Goal: Information Seeking & Learning: Find specific fact

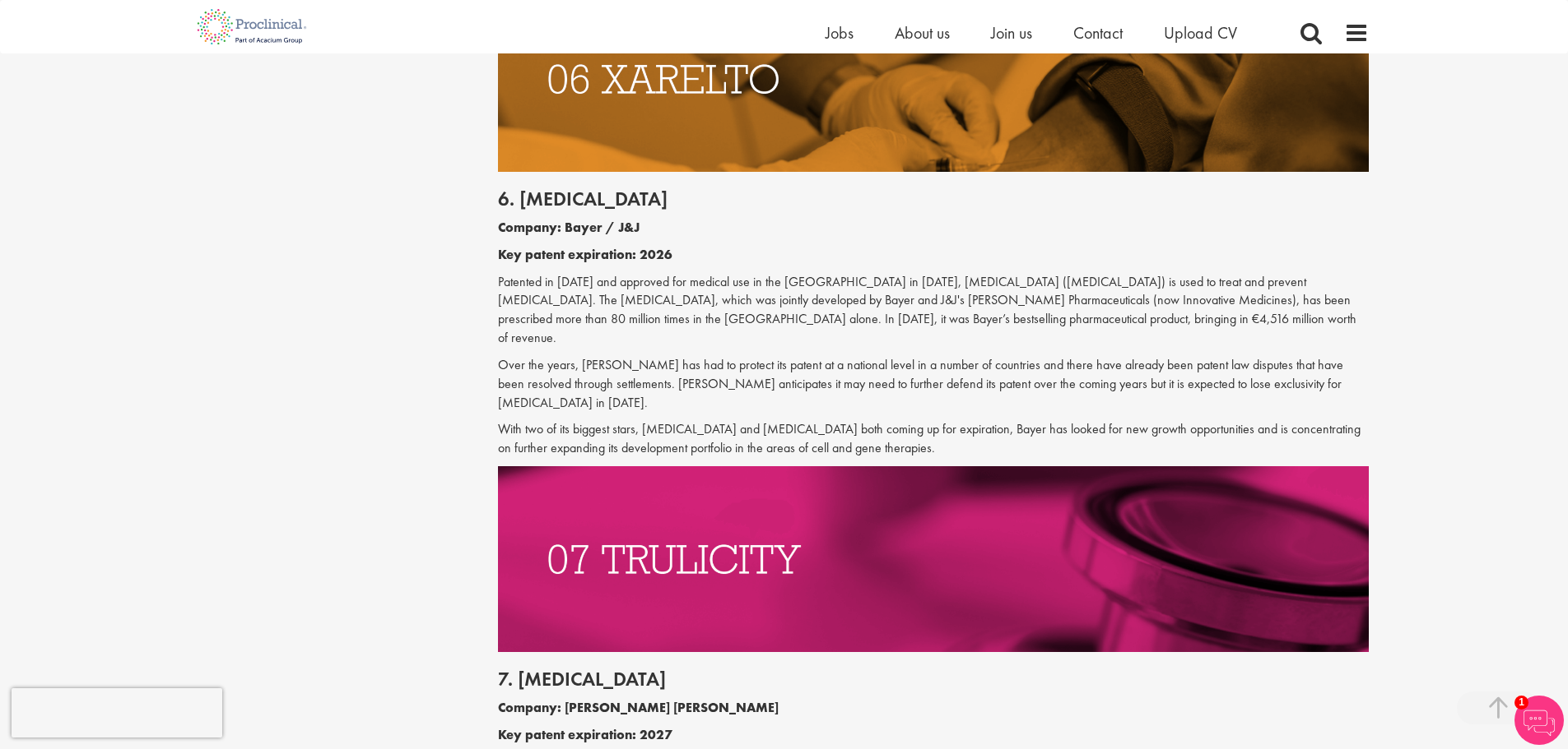
scroll to position [3533, 0]
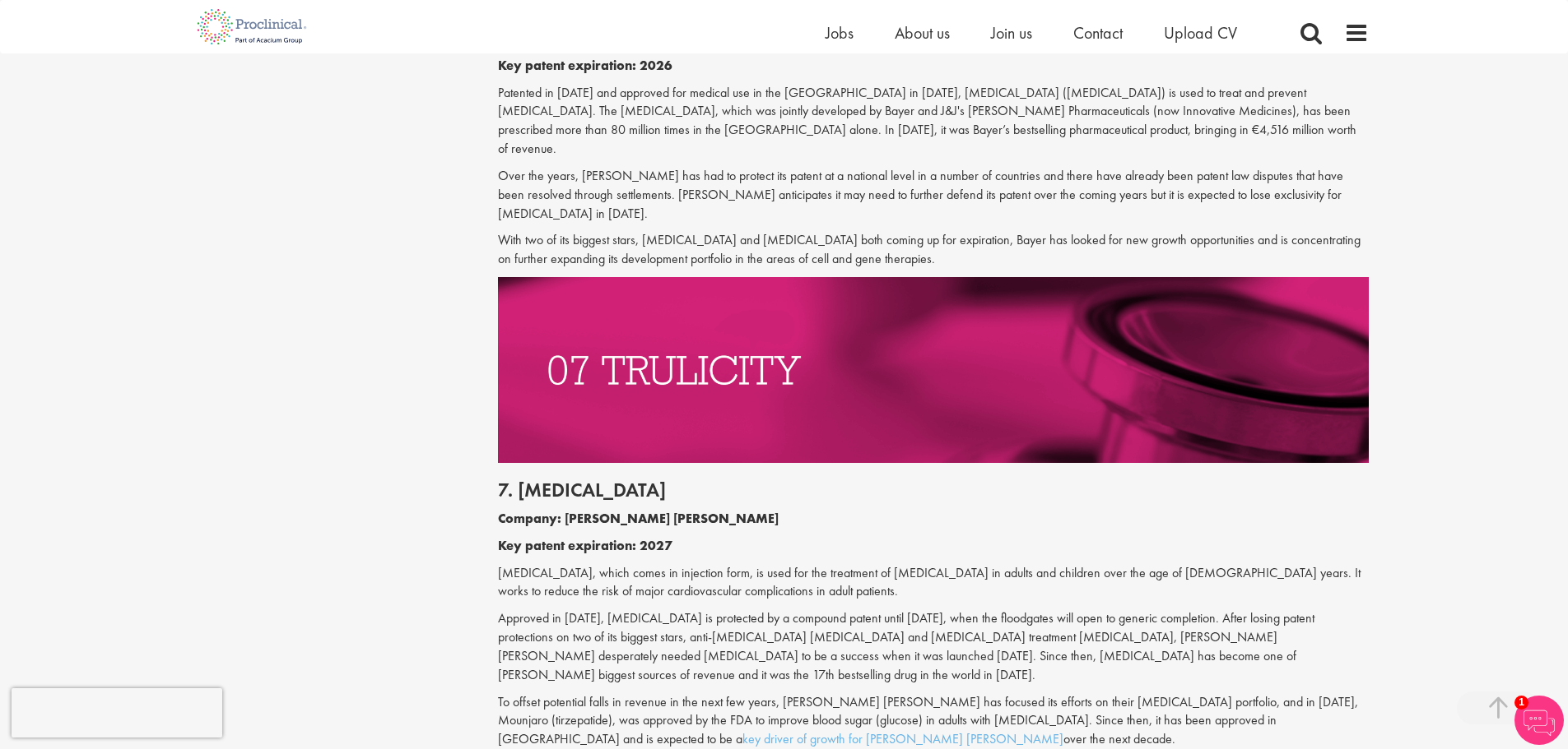
click at [754, 463] on div "7. [MEDICAL_DATA] Company: [PERSON_NAME] [PERSON_NAME] Key patent expiration: 2…" at bounding box center [933, 611] width 896 height 294
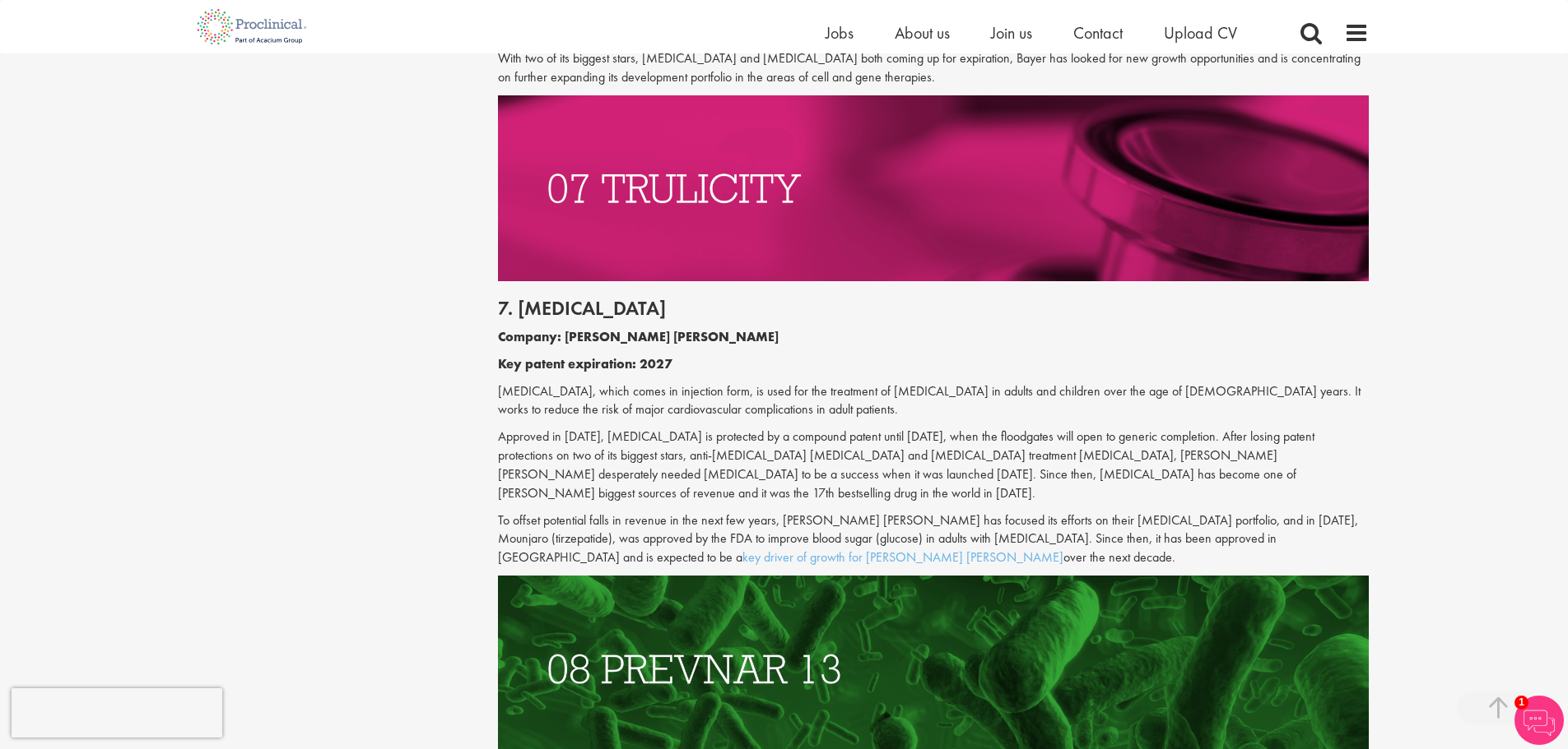
scroll to position [3782, 0]
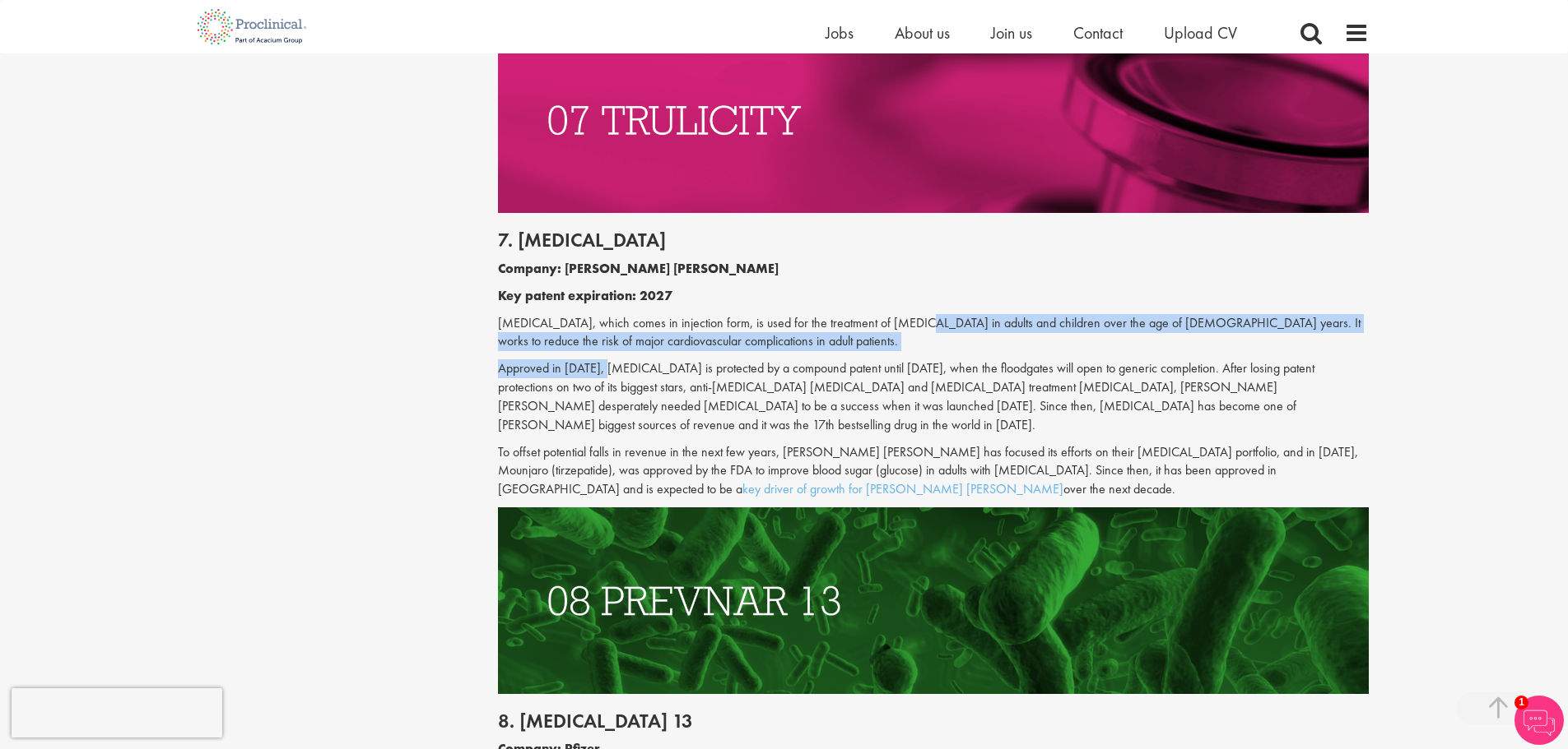
drag, startPoint x: 742, startPoint y: 295, endPoint x: 897, endPoint y: 242, distance: 163.8
click at [896, 243] on div "7. [MEDICAL_DATA] Company: [PERSON_NAME] [PERSON_NAME] Key patent expiration: 2…" at bounding box center [933, 361] width 896 height 294
click at [1142, 314] on p "[MEDICAL_DATA], which comes in injection form, is used for the treatment of [ME…" at bounding box center [933, 333] width 871 height 37
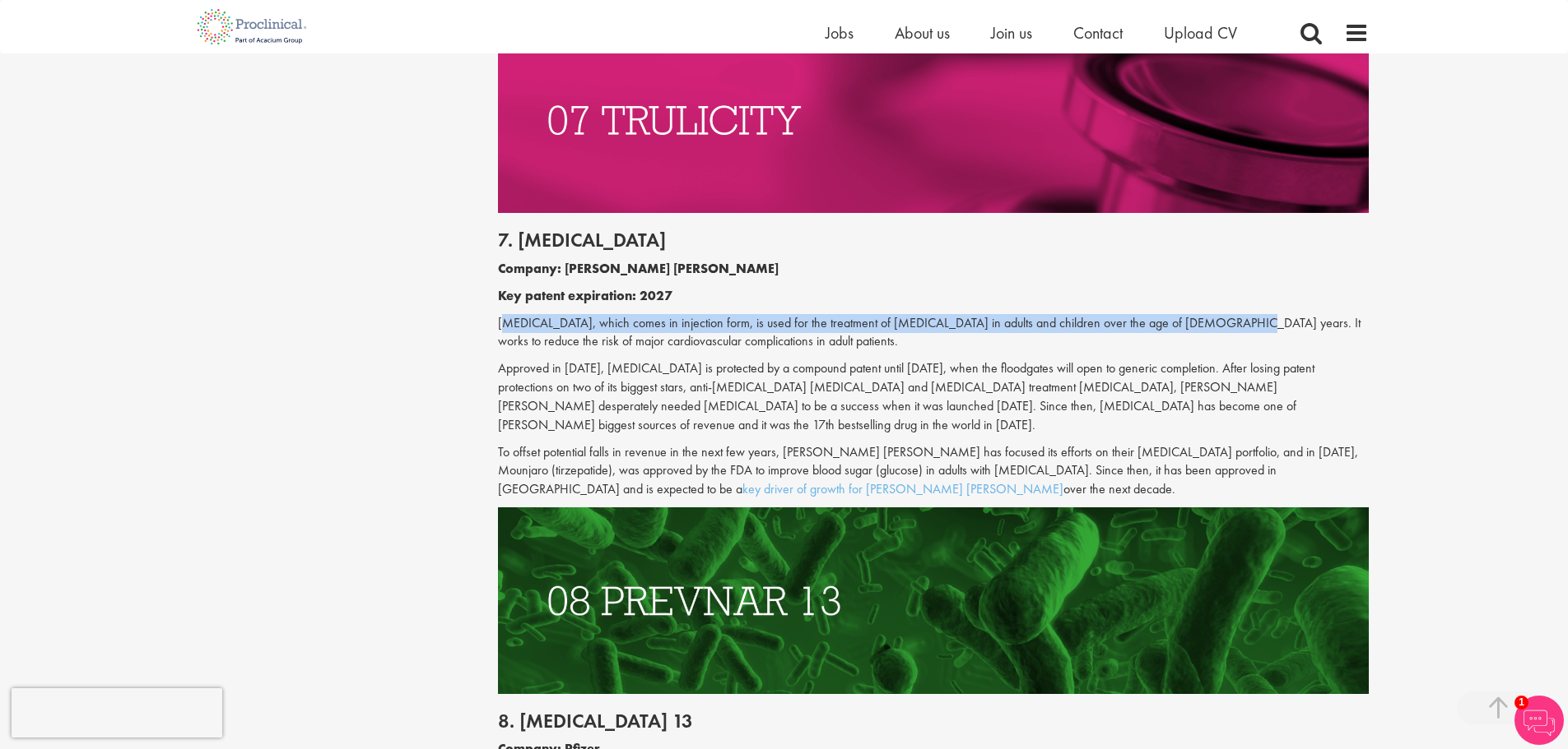
drag, startPoint x: 503, startPoint y: 245, endPoint x: 1186, endPoint y: 241, distance: 683.0
click at [1191, 314] on p "[MEDICAL_DATA], which comes in injection form, is used for the treatment of [ME…" at bounding box center [933, 333] width 871 height 37
click at [1113, 314] on p "[MEDICAL_DATA], which comes in injection form, is used for the treatment of [ME…" at bounding box center [933, 333] width 871 height 37
